Goal: Transaction & Acquisition: Purchase product/service

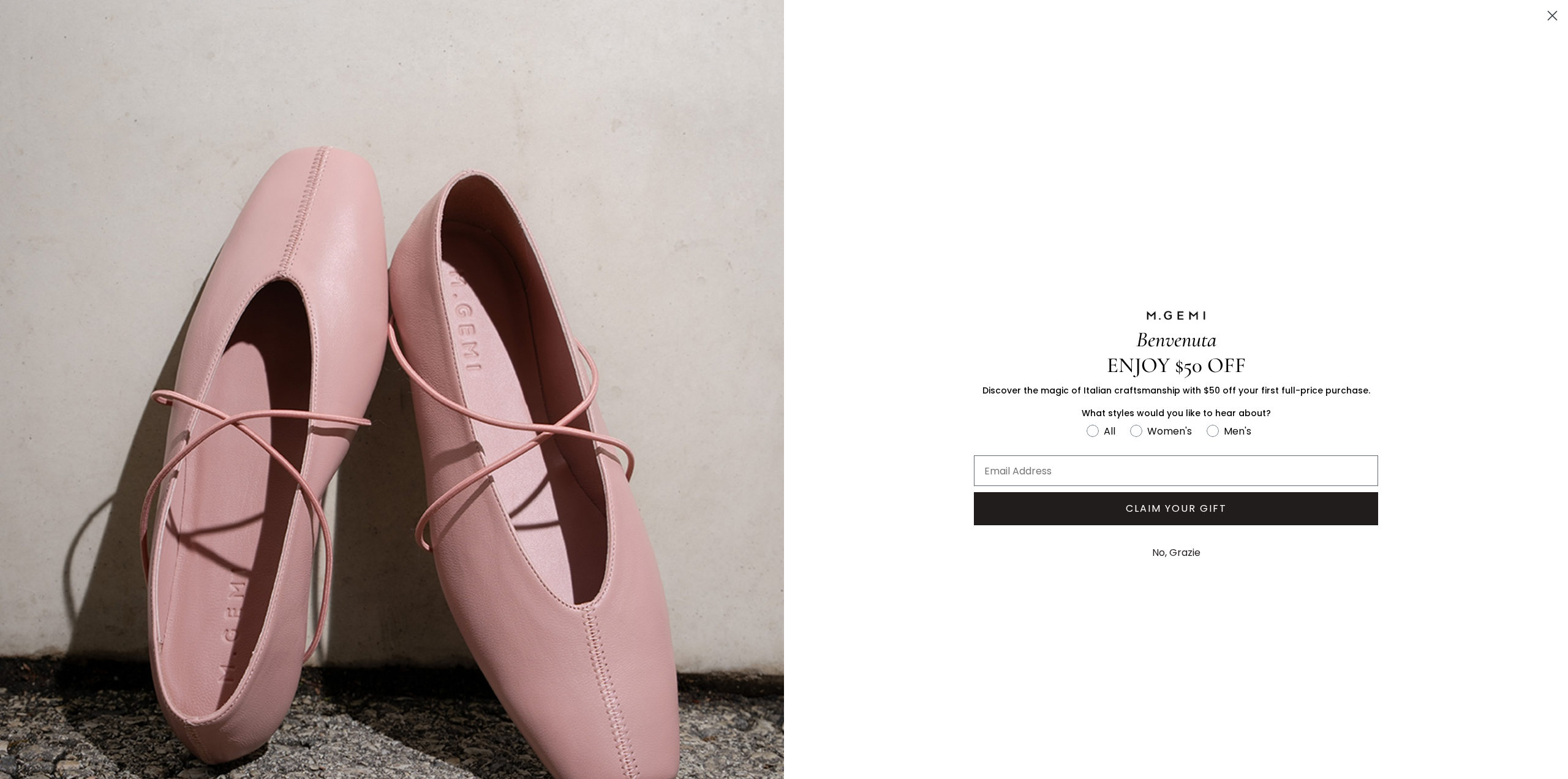
click at [1544, 13] on circle "Close dialog" at bounding box center [1552, 15] width 20 height 20
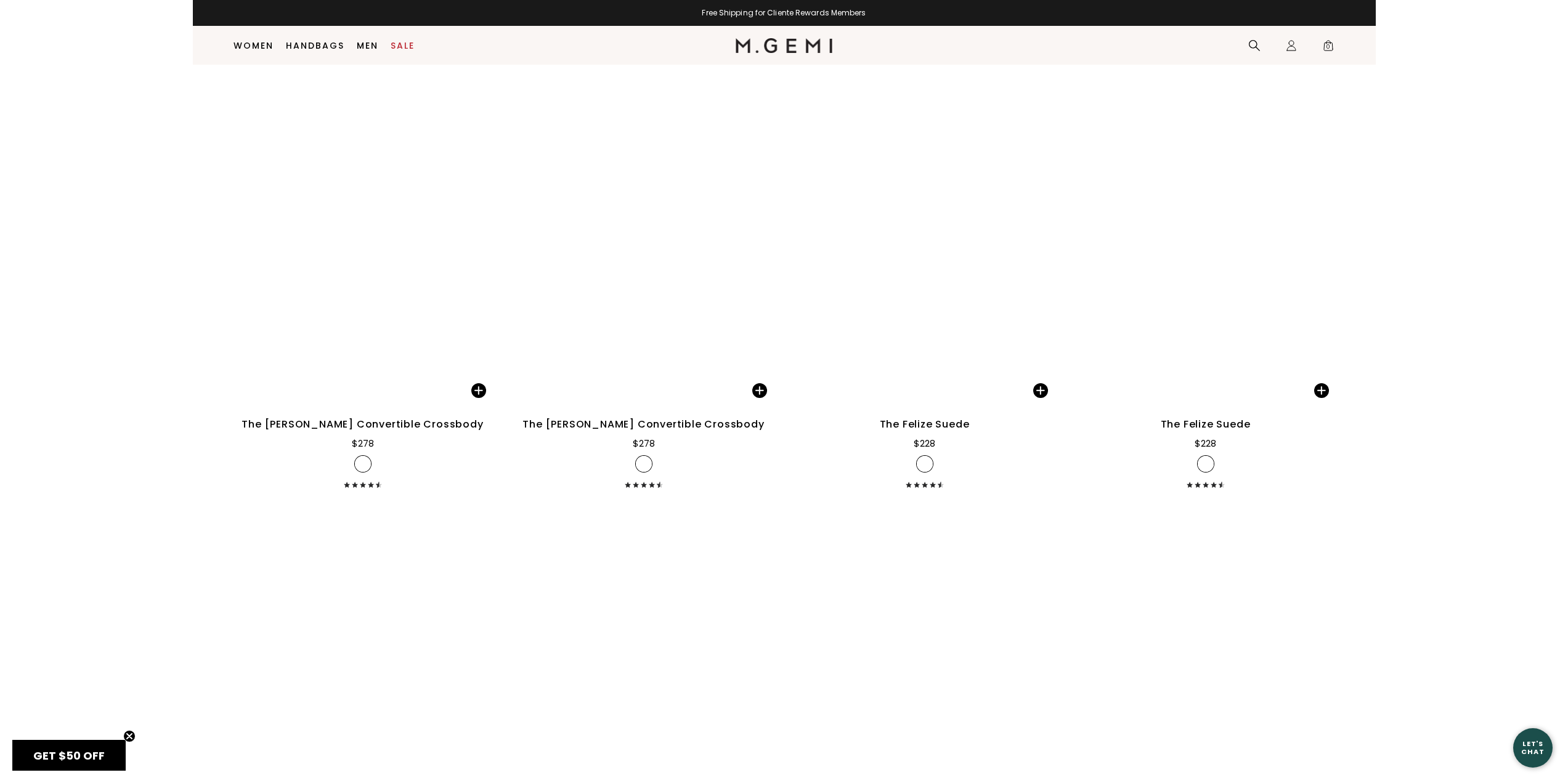
scroll to position [6442, 0]
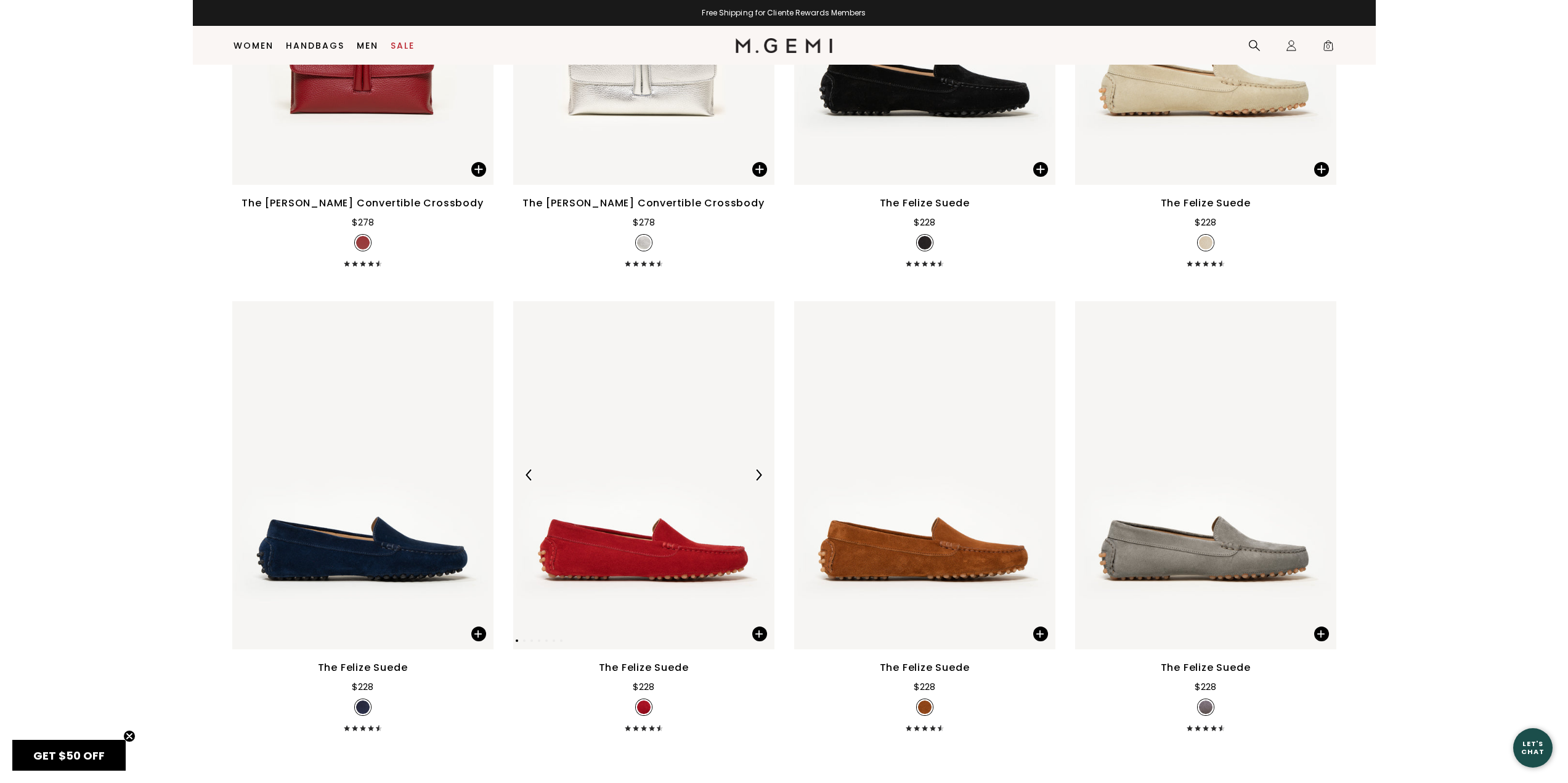
click at [632, 582] on img at bounding box center [644, 475] width 261 height 348
click at [590, 547] on img at bounding box center [644, 475] width 261 height 348
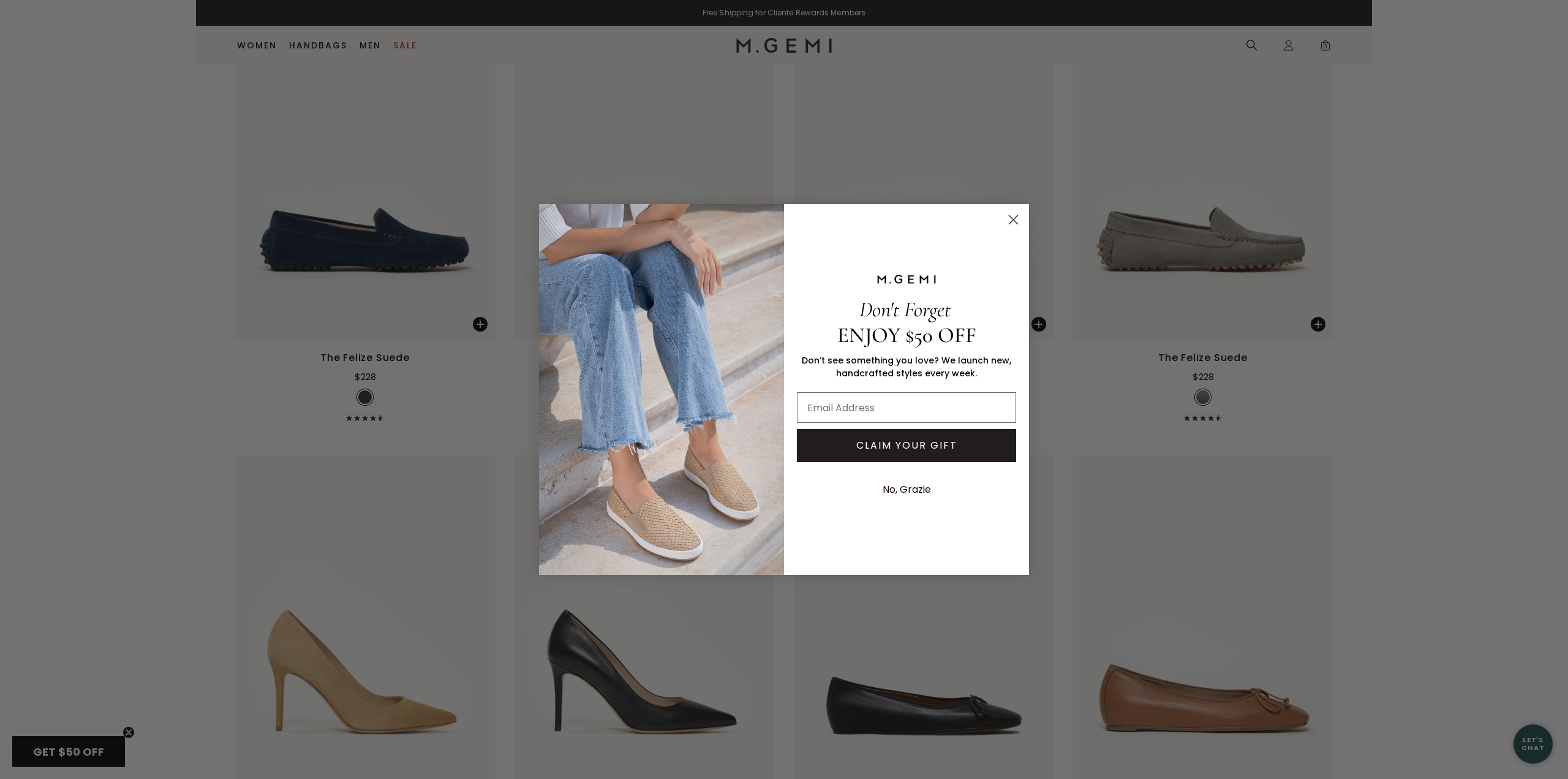
click at [1013, 219] on icon "Close dialog" at bounding box center [1013, 219] width 22 height 22
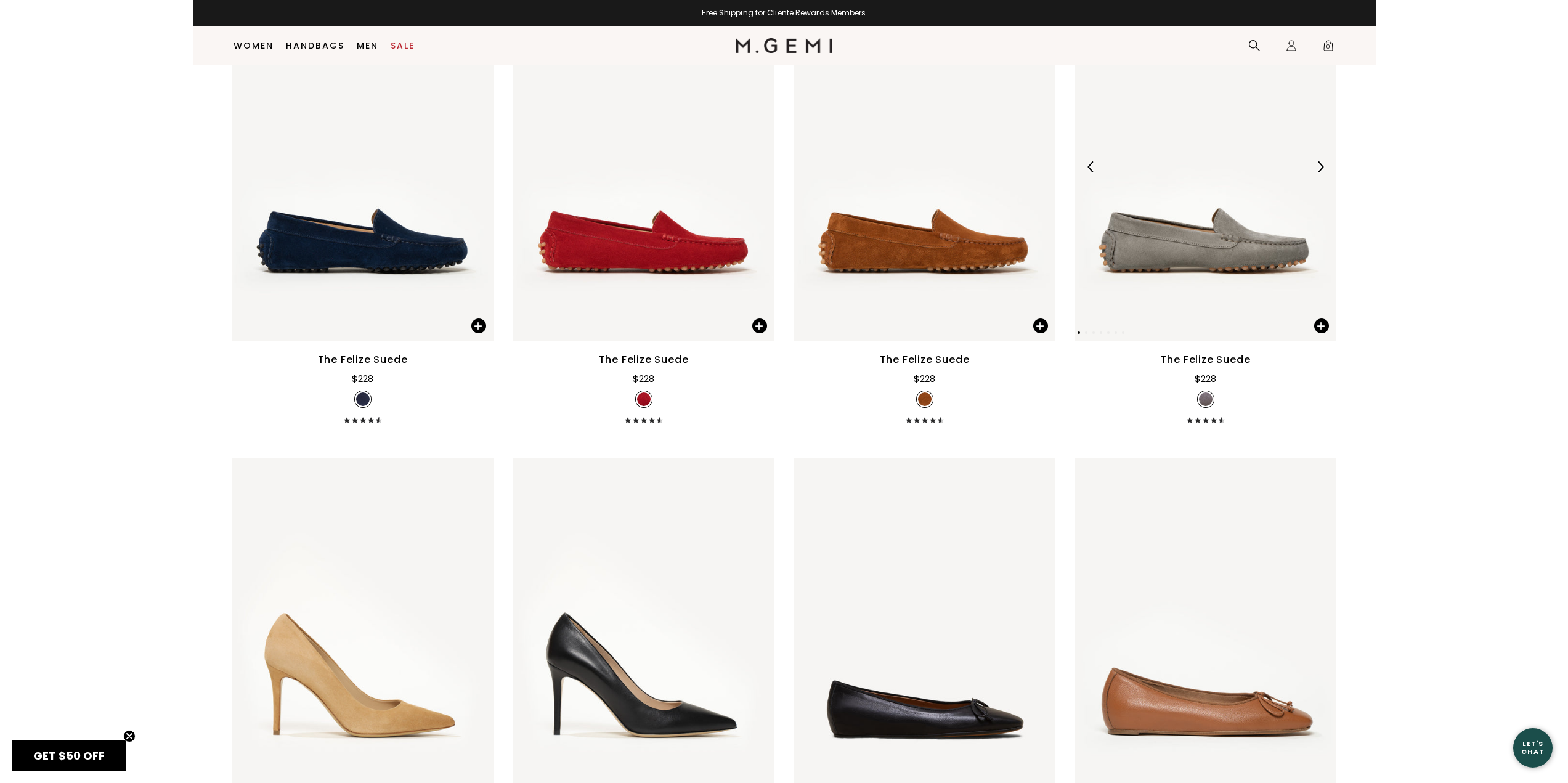
click at [1243, 246] on img at bounding box center [1206, 167] width 261 height 348
click at [1214, 361] on div "The Felize Suede" at bounding box center [1206, 359] width 90 height 15
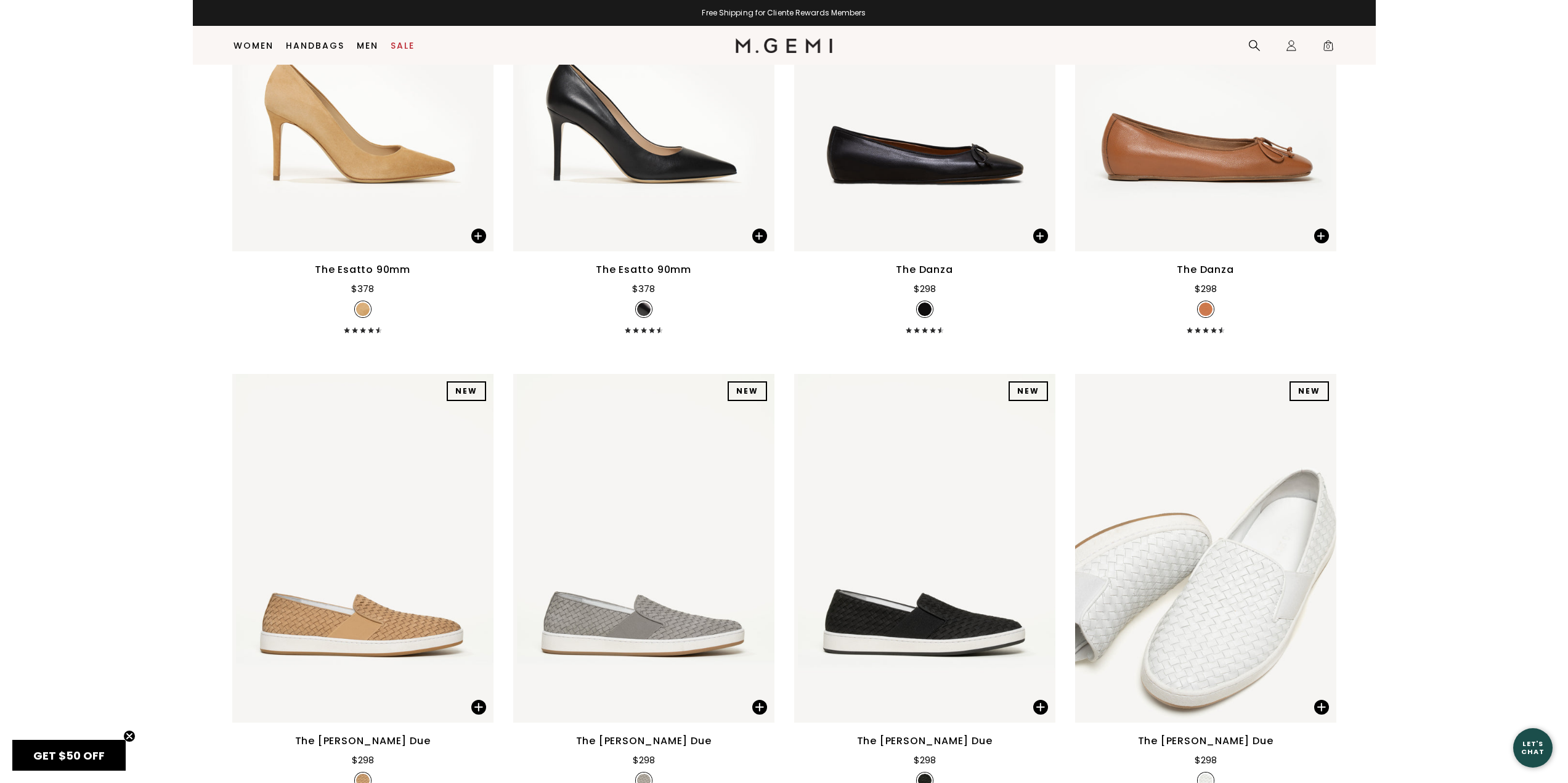
scroll to position [7612, 0]
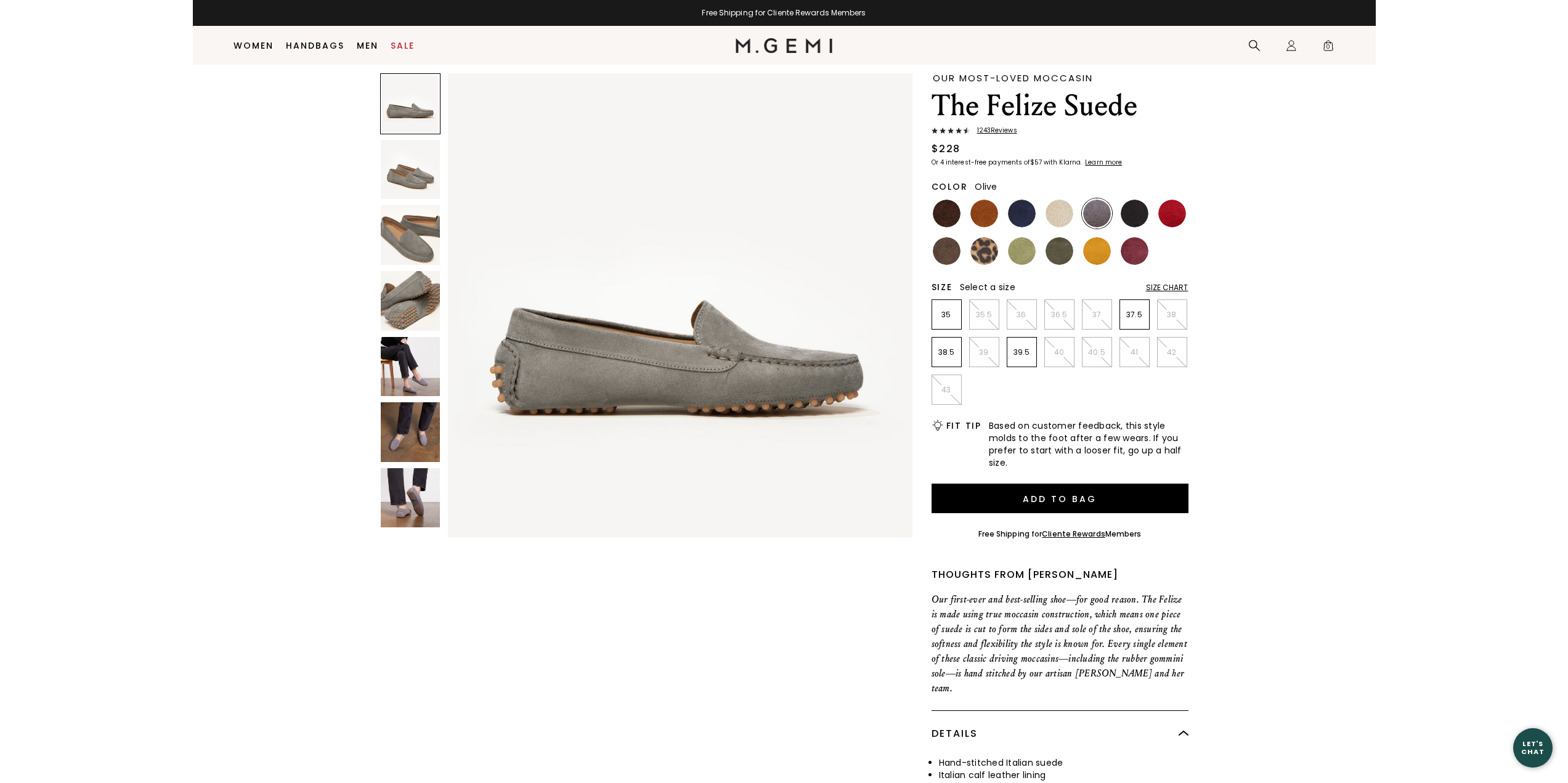
click at [1054, 244] on img at bounding box center [1060, 251] width 28 height 28
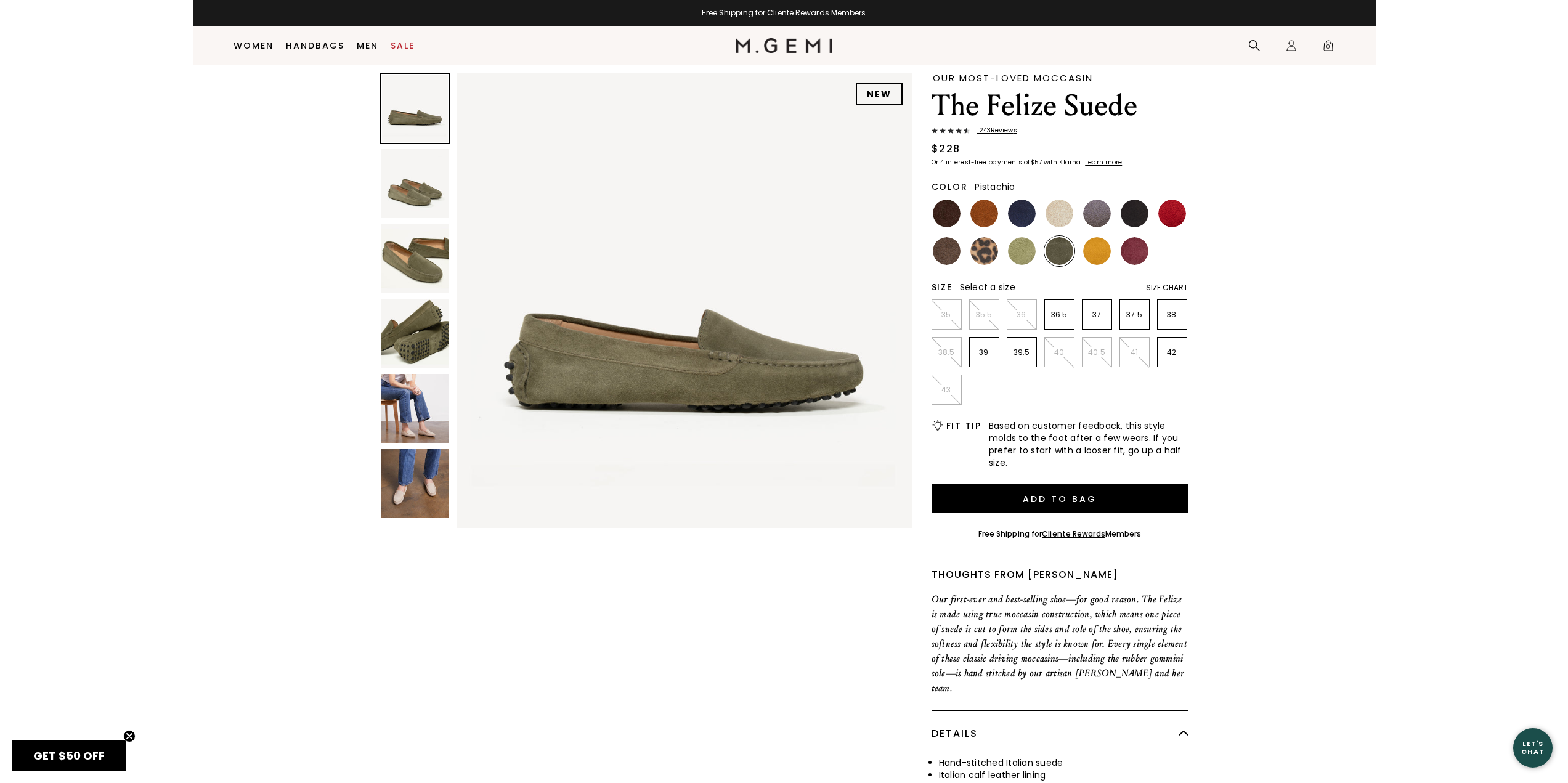
click at [1026, 250] on img at bounding box center [1022, 251] width 28 height 28
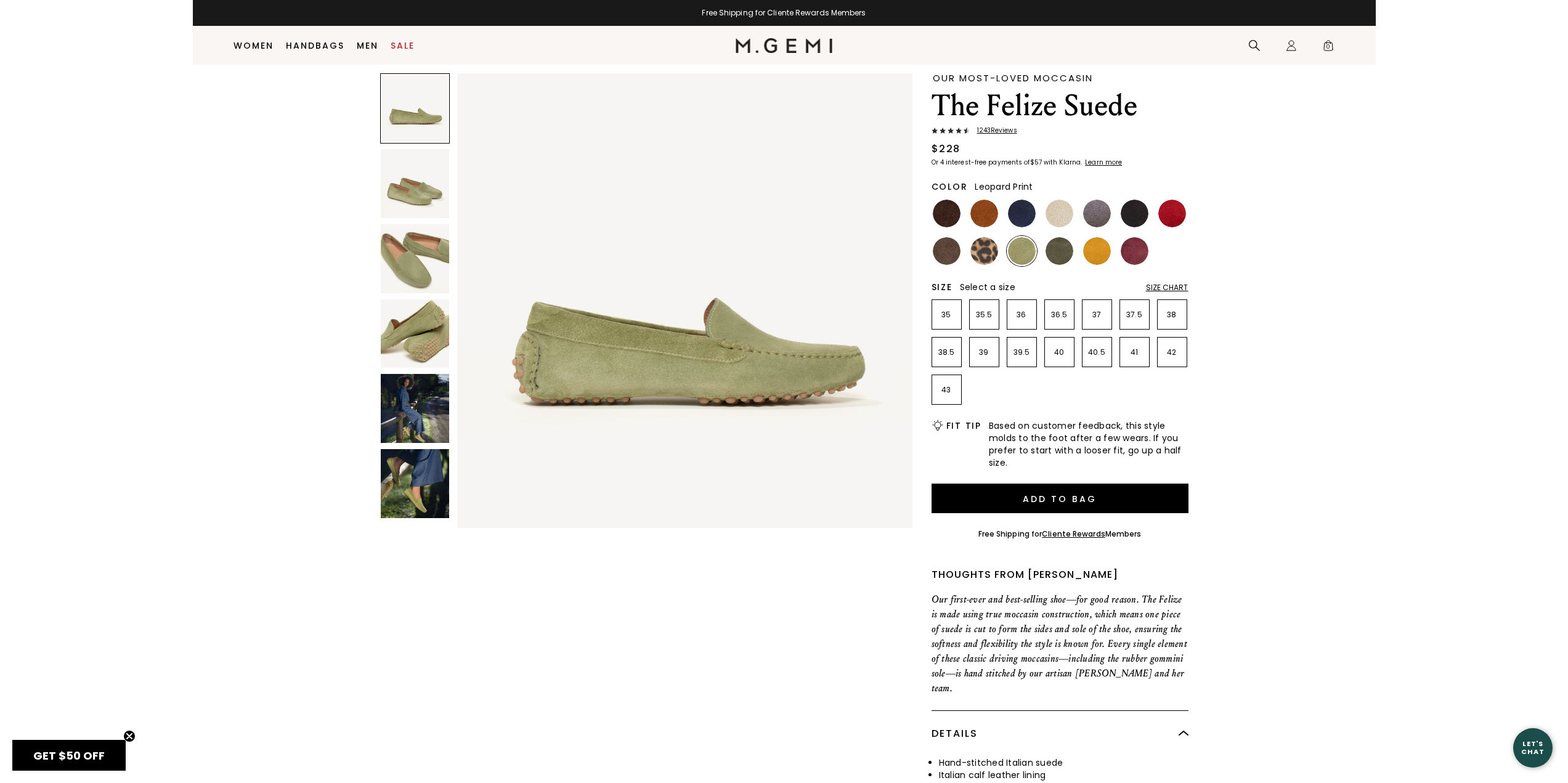
click at [979, 260] on img at bounding box center [985, 251] width 28 height 28
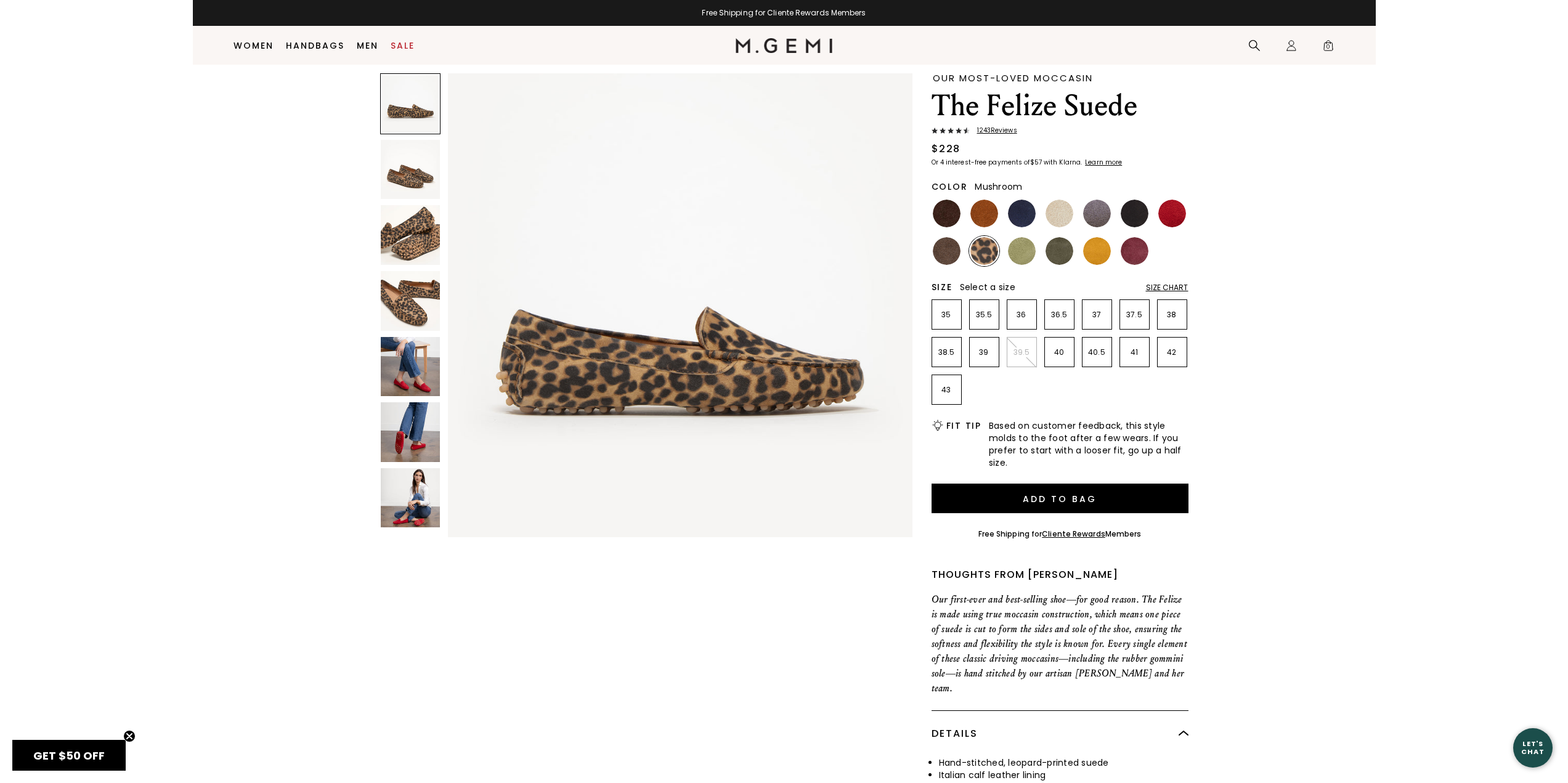
click at [935, 254] on img at bounding box center [947, 251] width 28 height 28
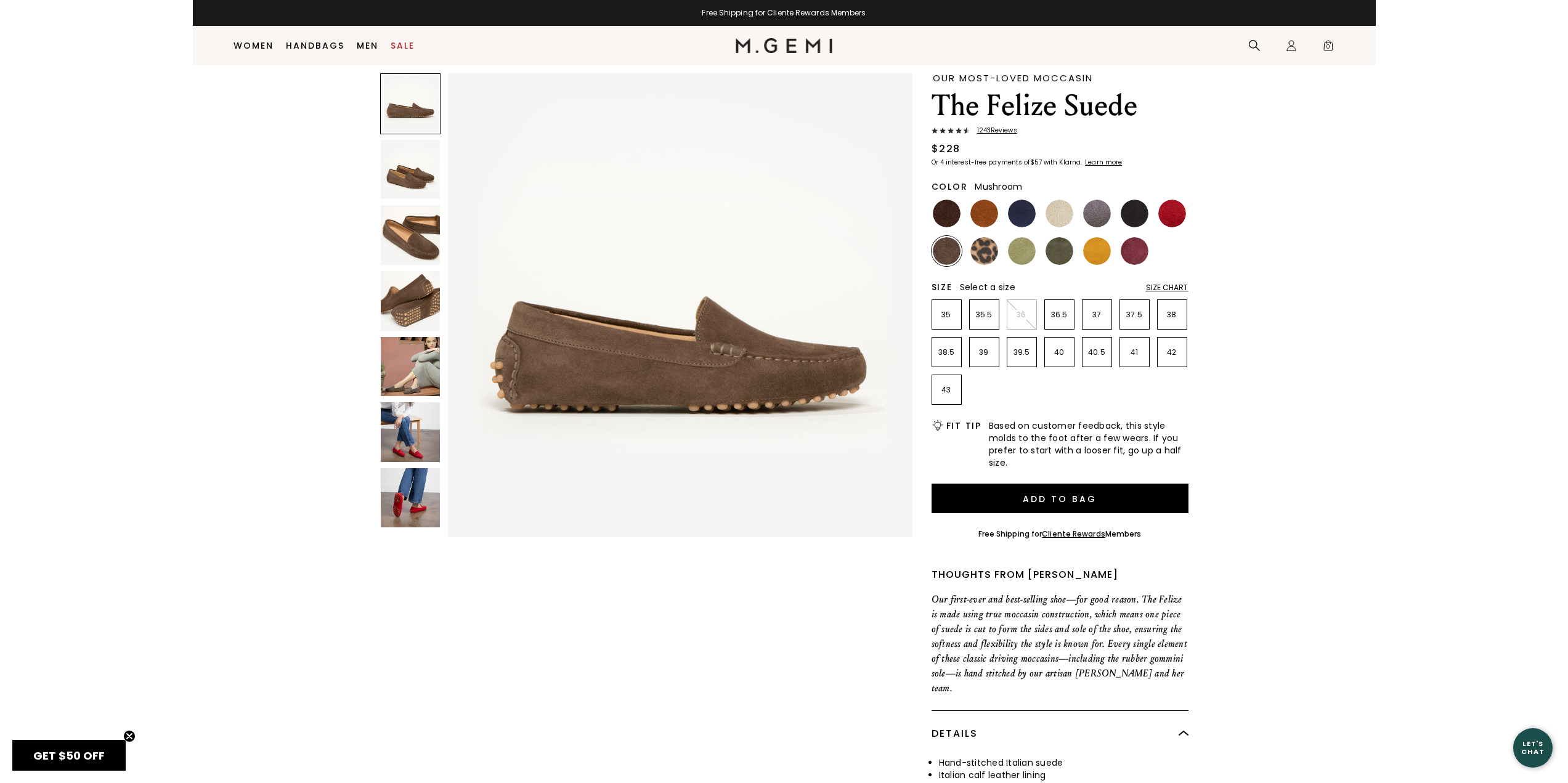
click at [938, 199] on div "Color Mushroom" at bounding box center [1060, 220] width 257 height 91
click at [943, 201] on img at bounding box center [947, 213] width 28 height 28
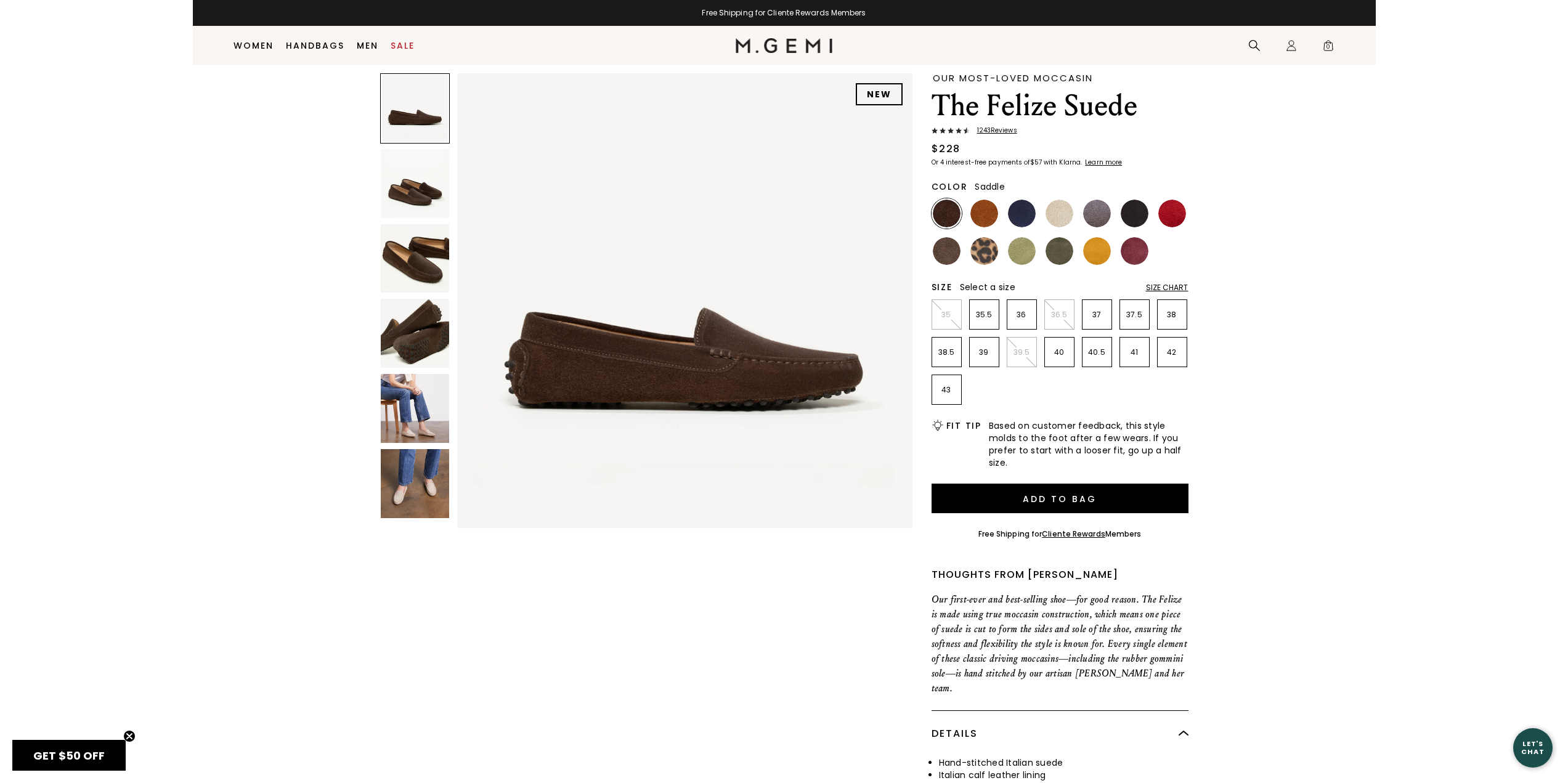
click at [985, 204] on img at bounding box center [985, 213] width 28 height 28
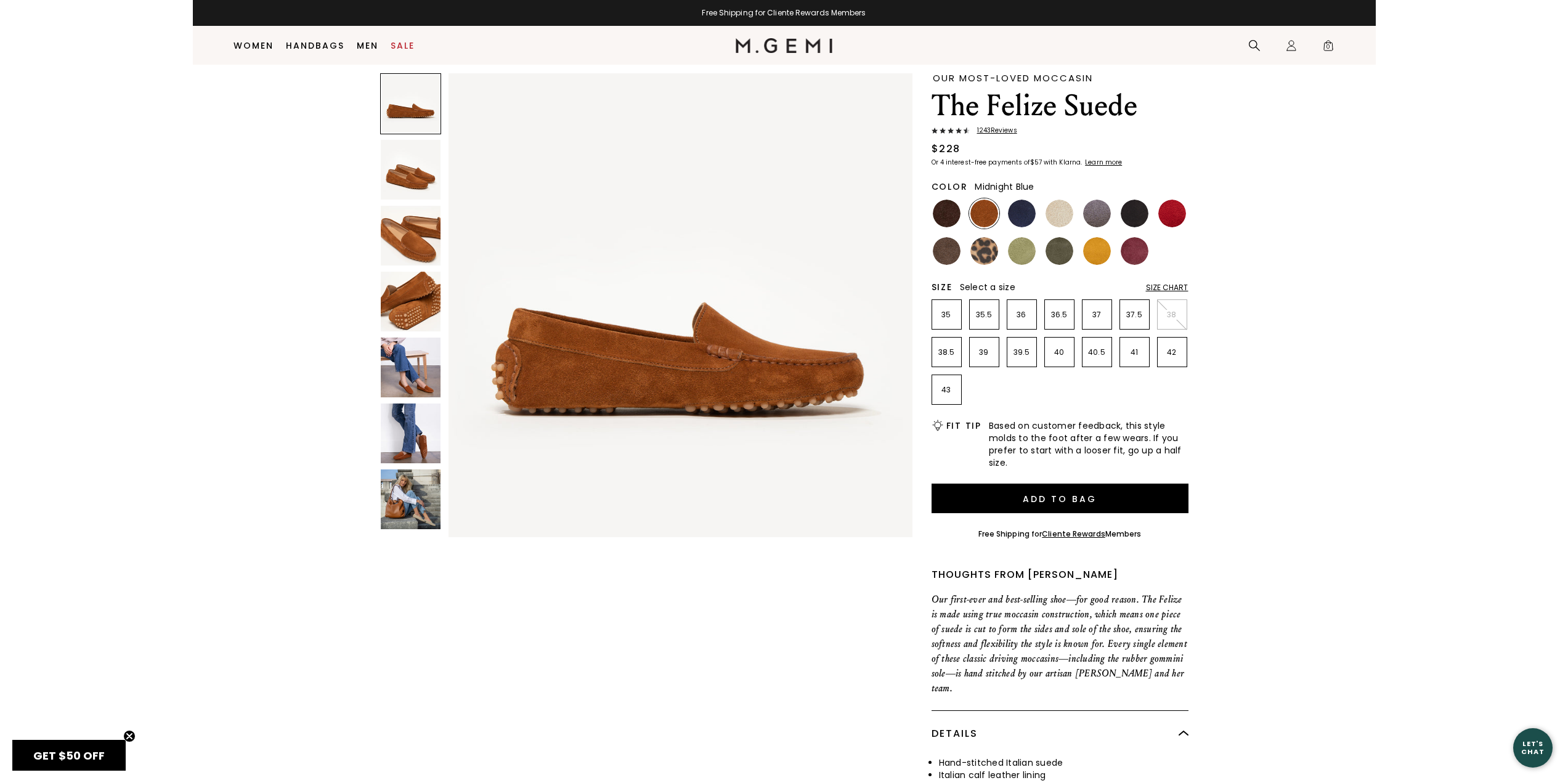
click at [1024, 204] on img at bounding box center [1022, 213] width 28 height 28
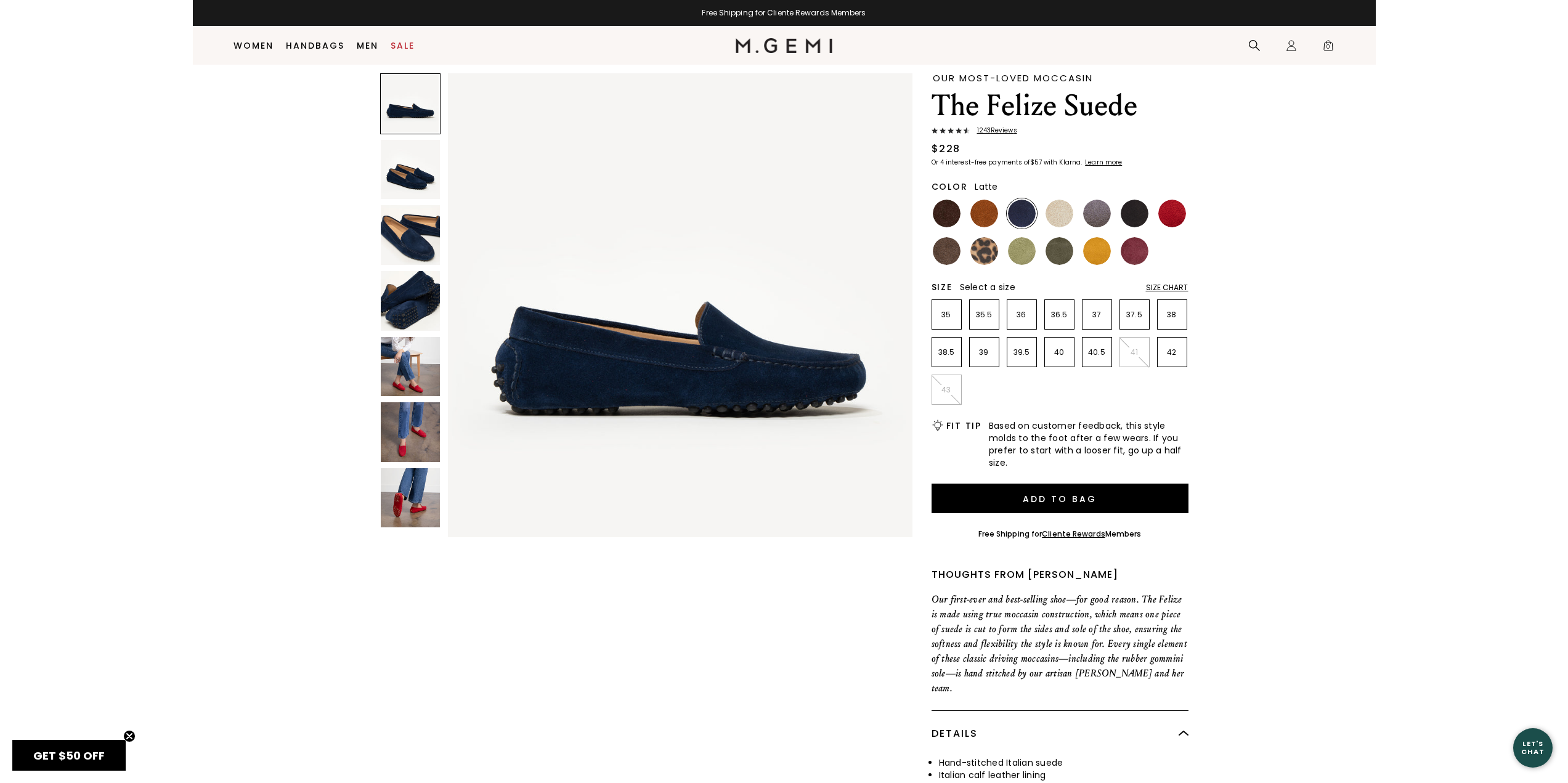
click at [1081, 209] on ul at bounding box center [1060, 232] width 257 height 68
click at [1072, 208] on img at bounding box center [1060, 213] width 28 height 28
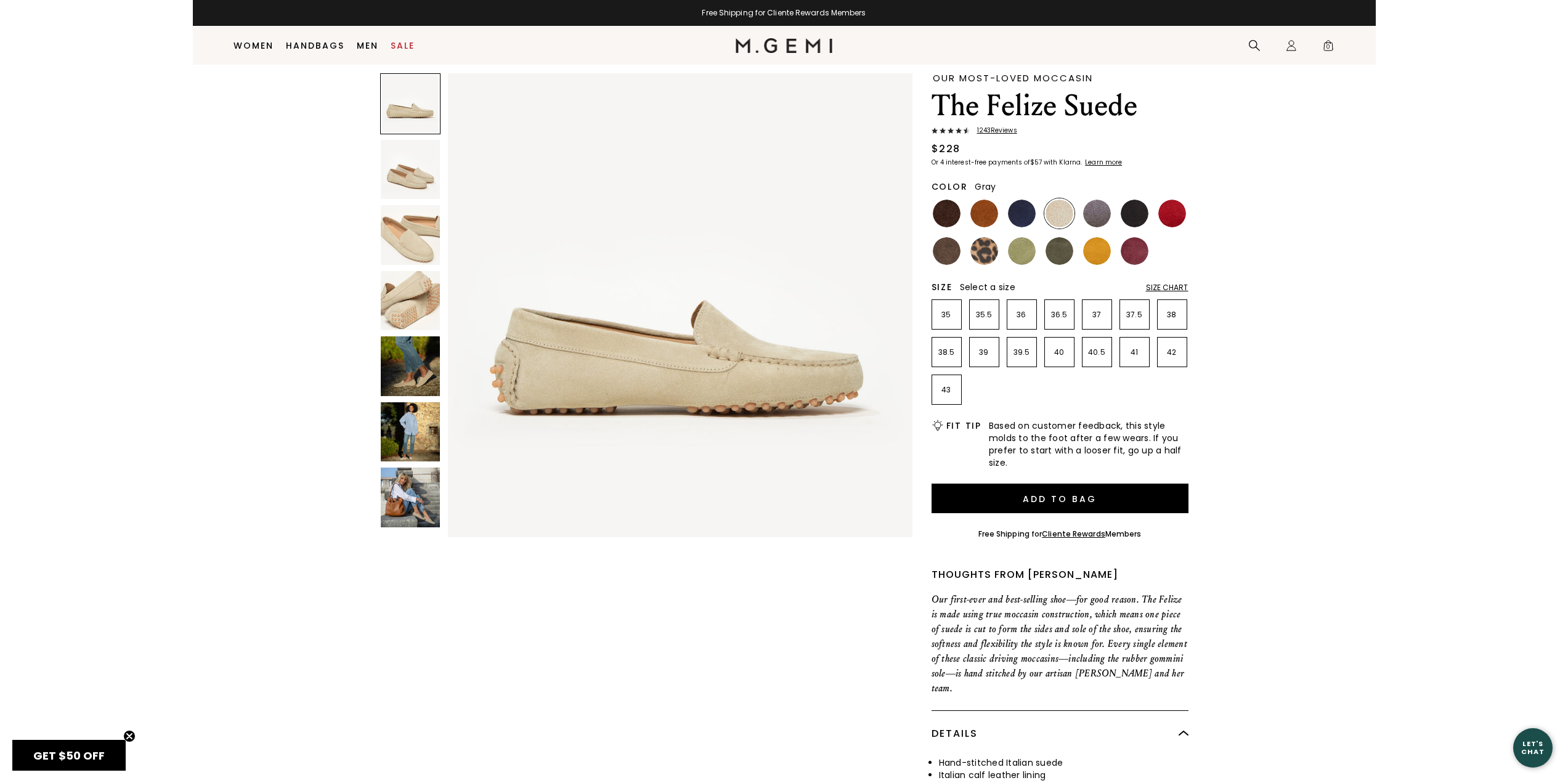
click at [1106, 214] on img at bounding box center [1097, 213] width 28 height 28
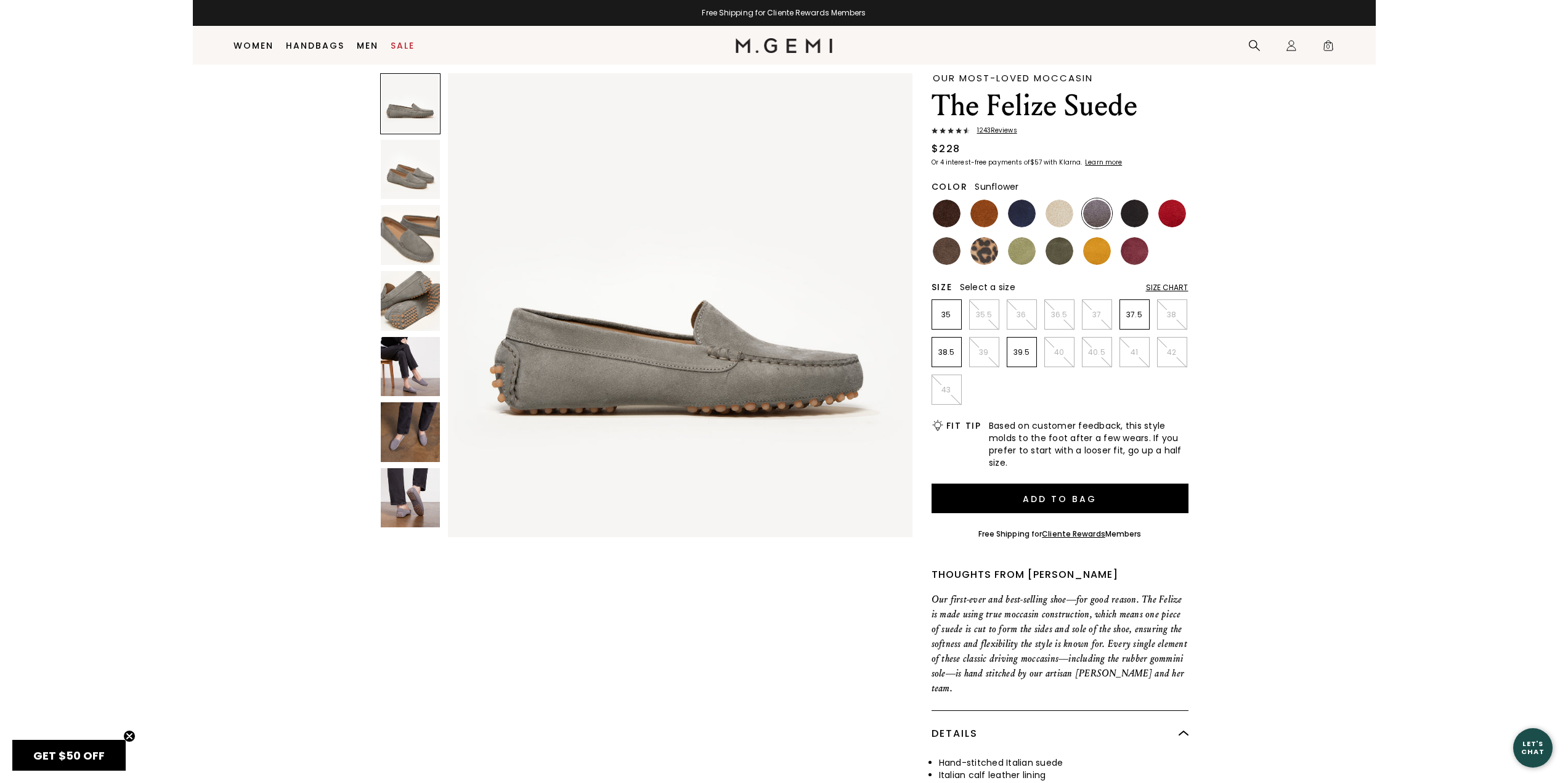
click at [1105, 242] on img at bounding box center [1097, 251] width 28 height 28
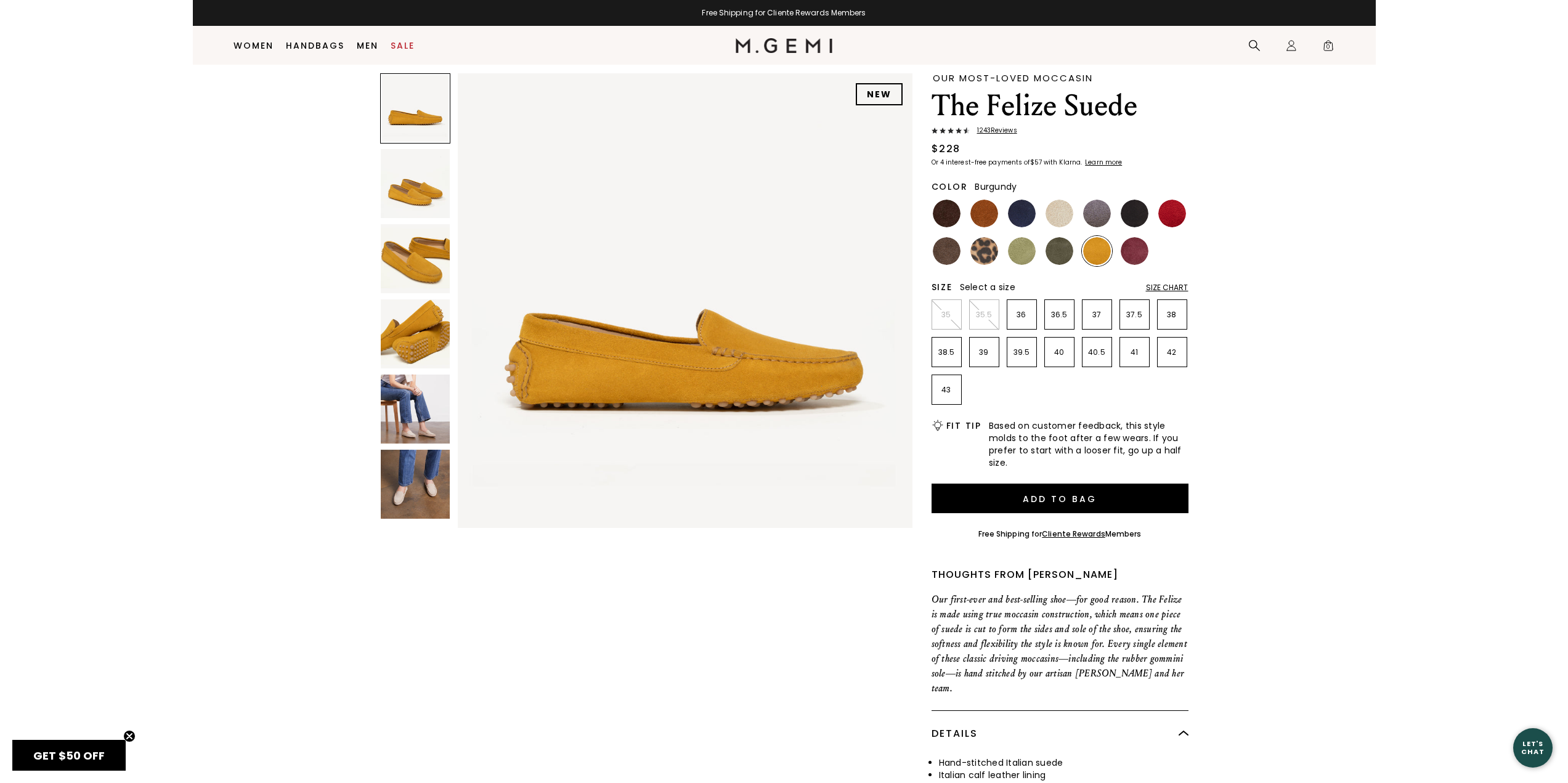
click at [1134, 255] on img at bounding box center [1135, 251] width 28 height 28
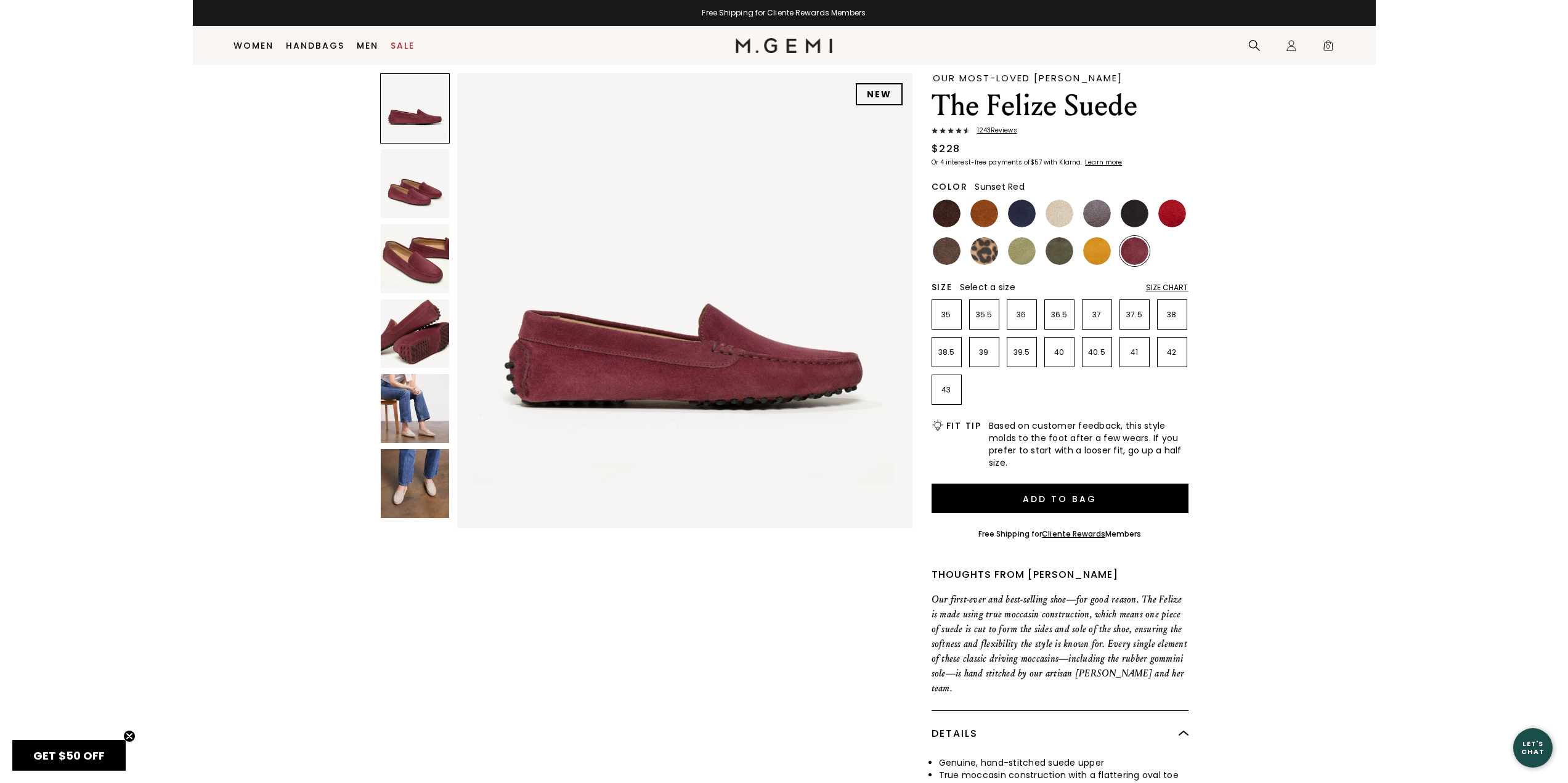
click at [1169, 205] on img at bounding box center [1172, 213] width 28 height 28
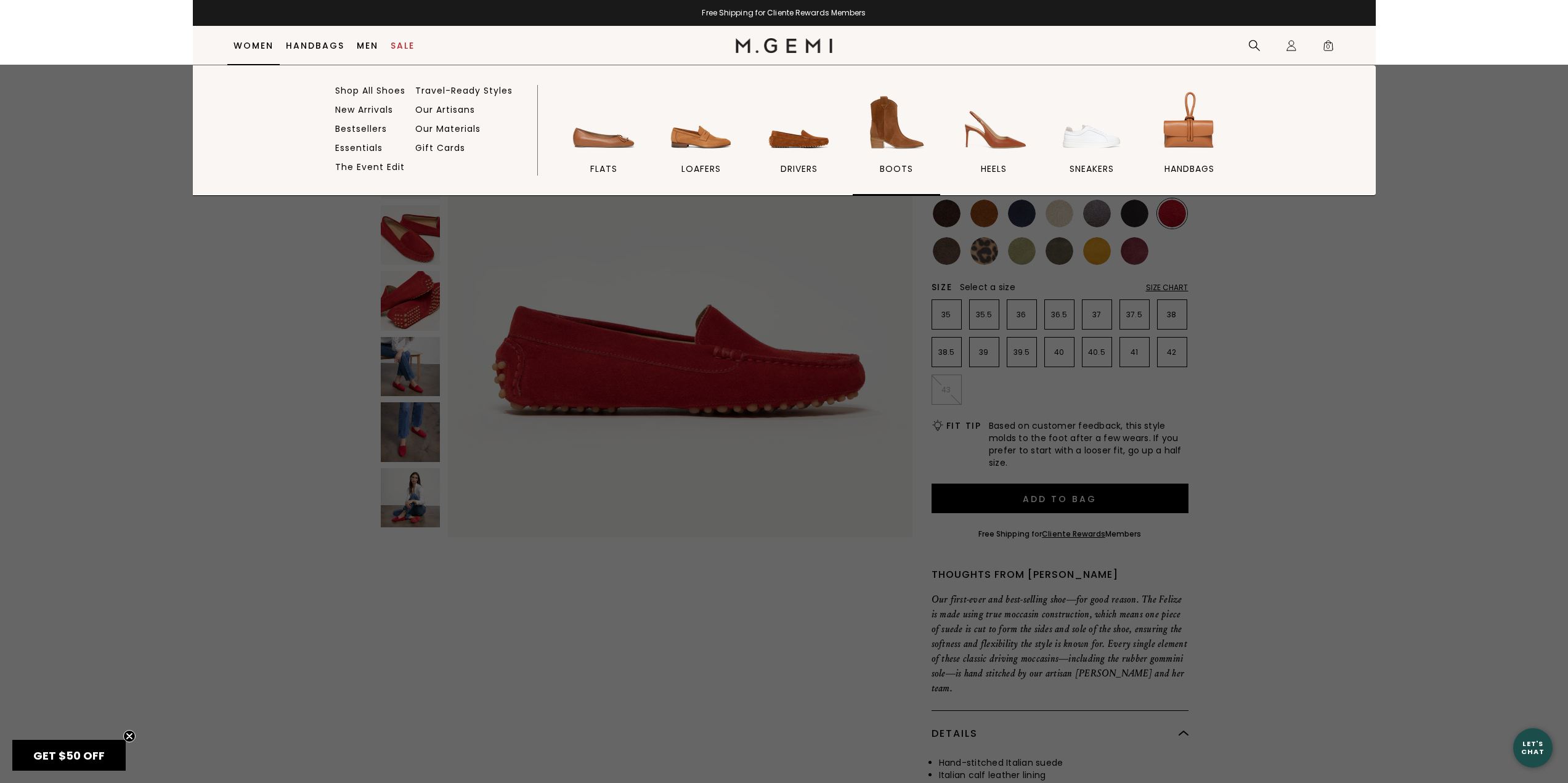
click at [891, 128] on img at bounding box center [896, 123] width 69 height 69
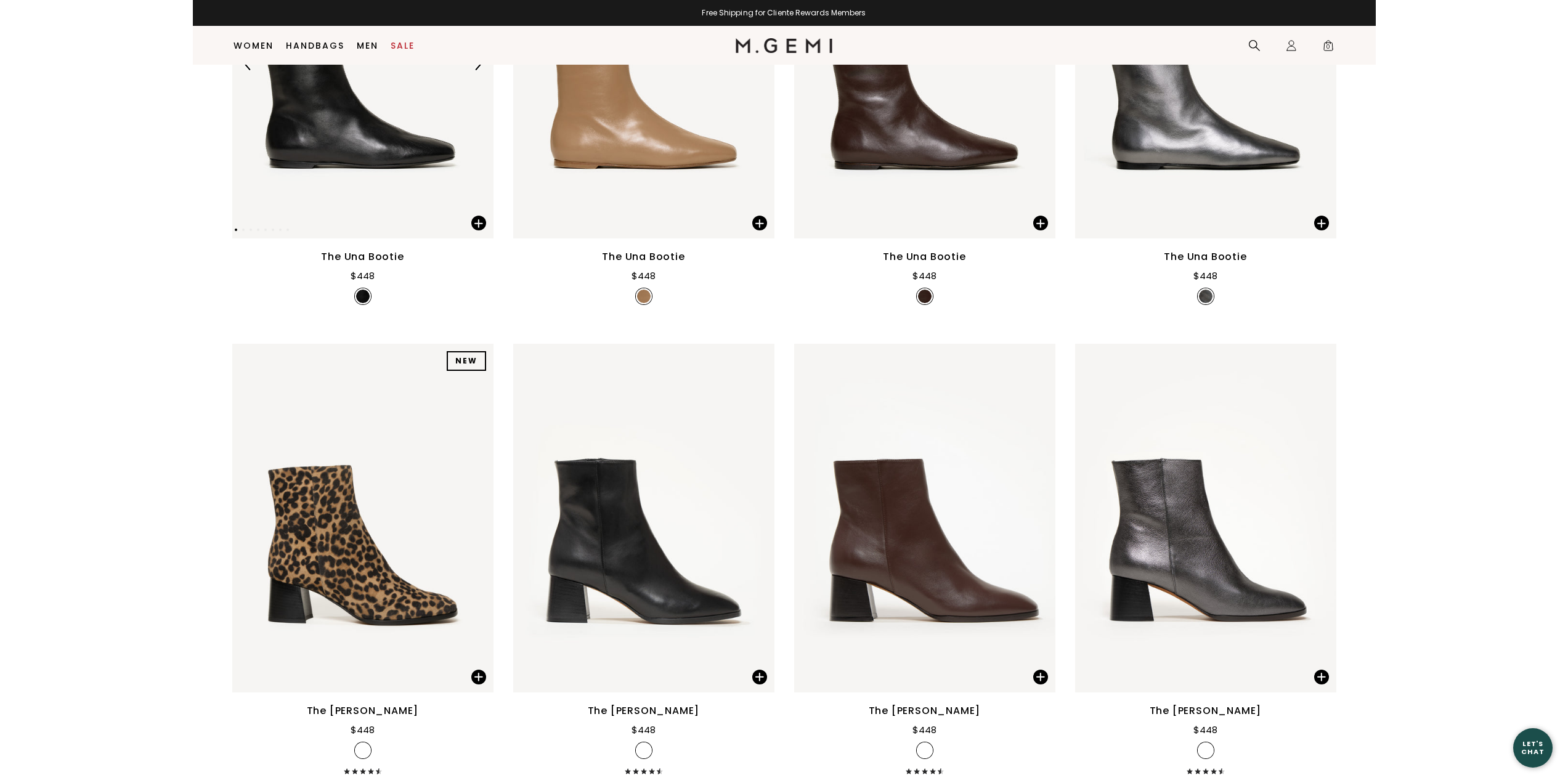
scroll to position [344, 0]
